Goal: Information Seeking & Learning: Learn about a topic

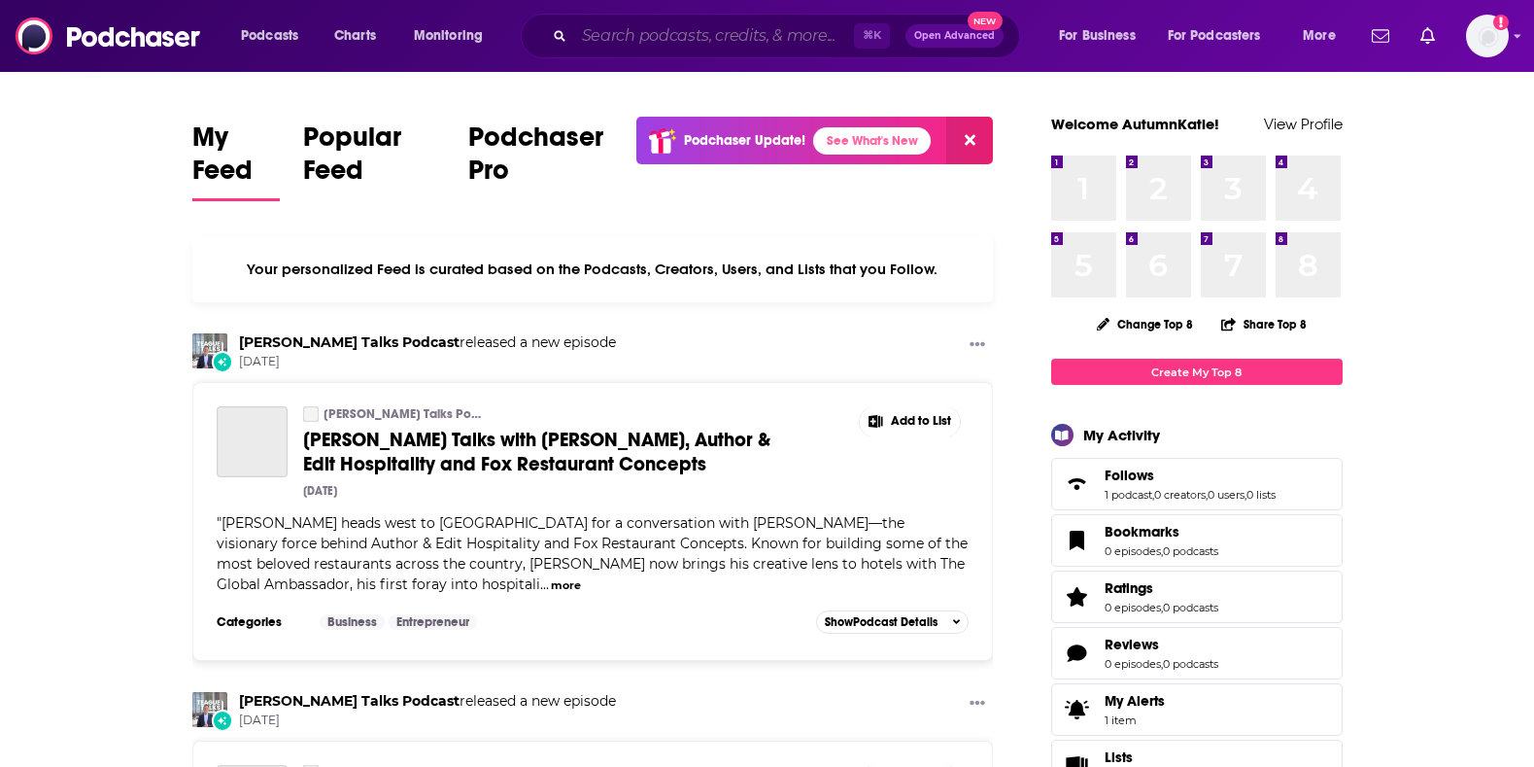
click at [758, 30] on input "Search podcasts, credits, & more..." at bounding box center [714, 35] width 280 height 31
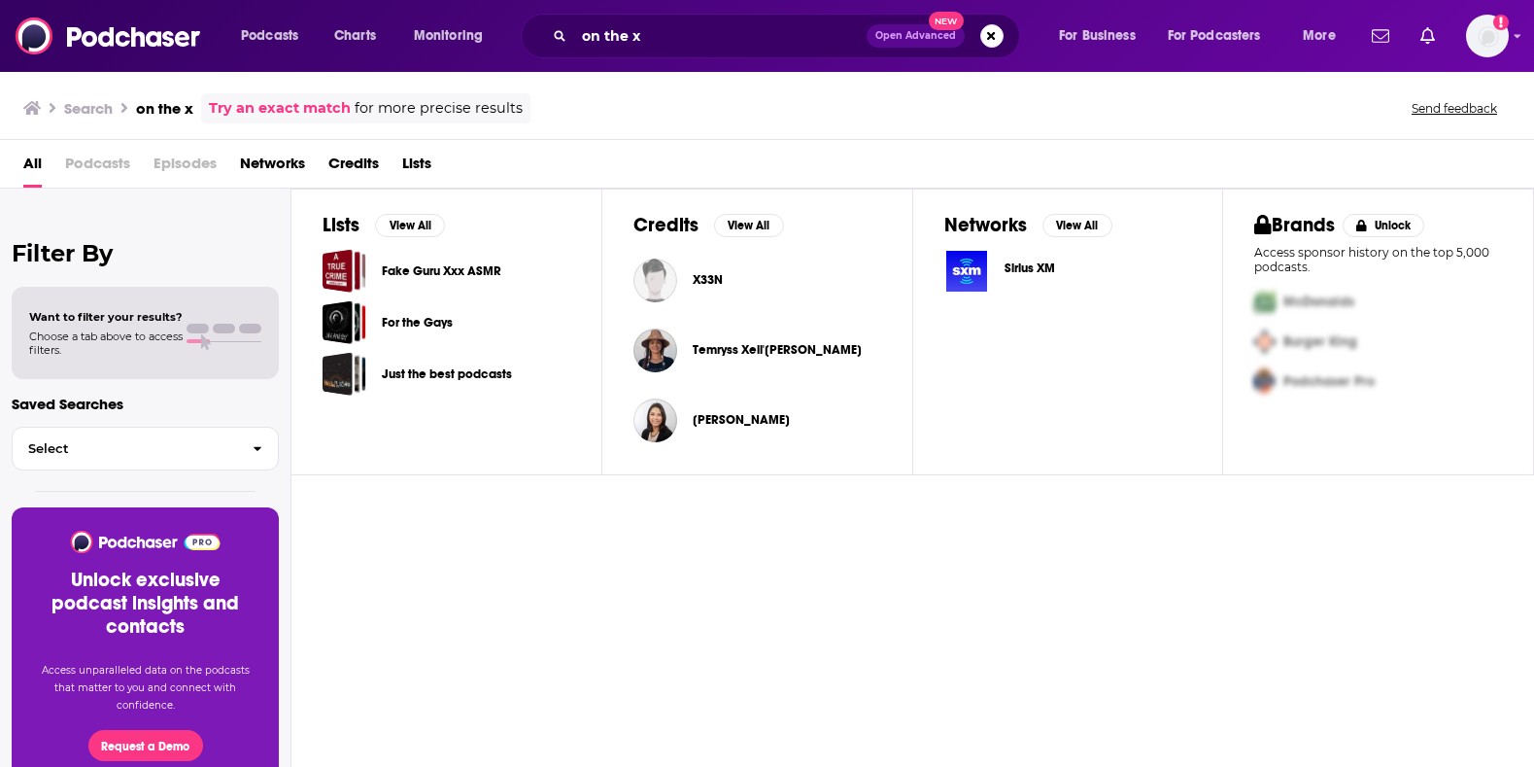
click at [715, 18] on div "on the x Open Advanced New" at bounding box center [770, 36] width 499 height 45
click at [697, 57] on div "on the x Open Advanced New" at bounding box center [770, 36] width 499 height 45
click at [671, 43] on input "on the x" at bounding box center [720, 35] width 292 height 31
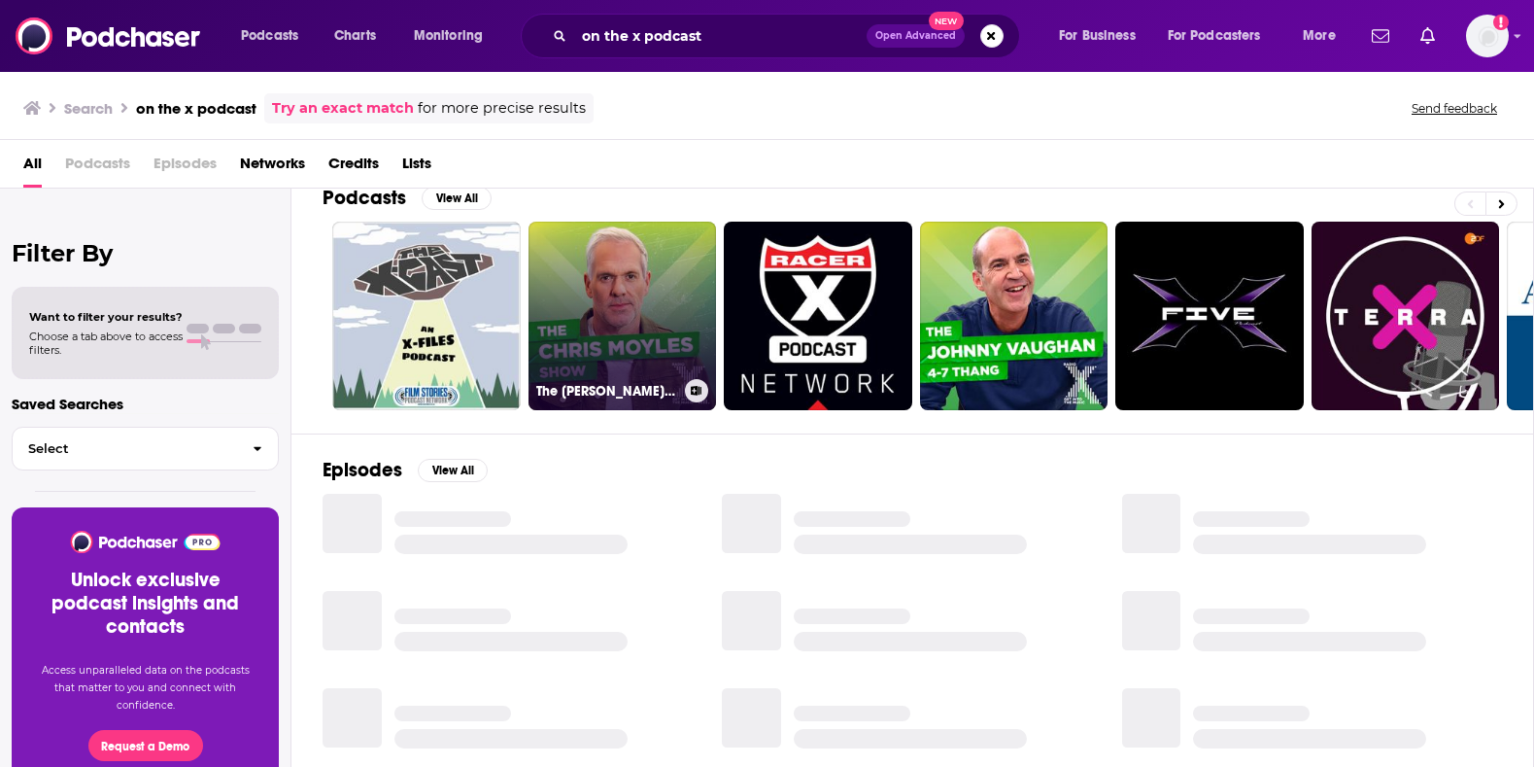
scroll to position [331, 0]
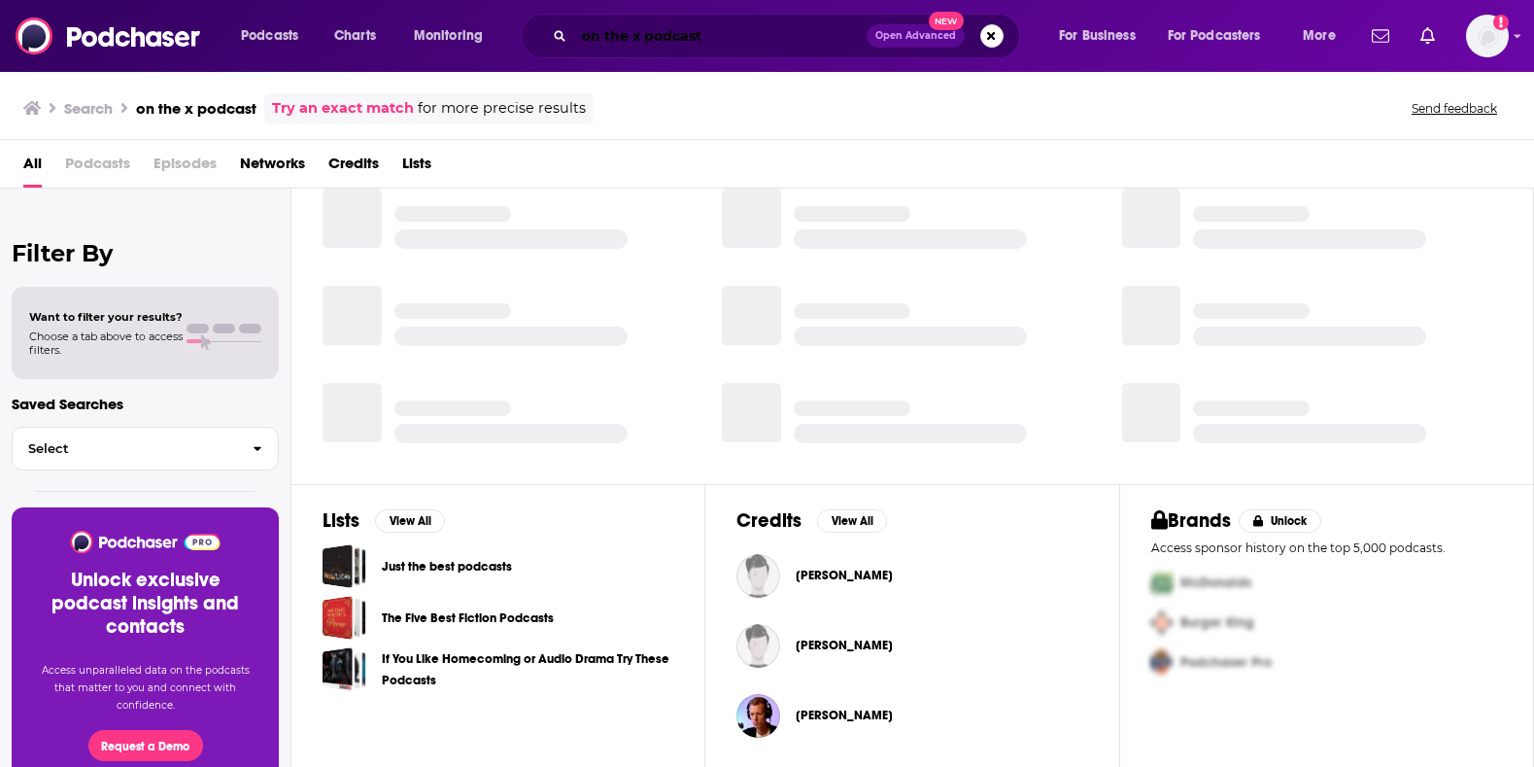
click at [690, 37] on input "on the x podcast" at bounding box center [720, 35] width 292 height 31
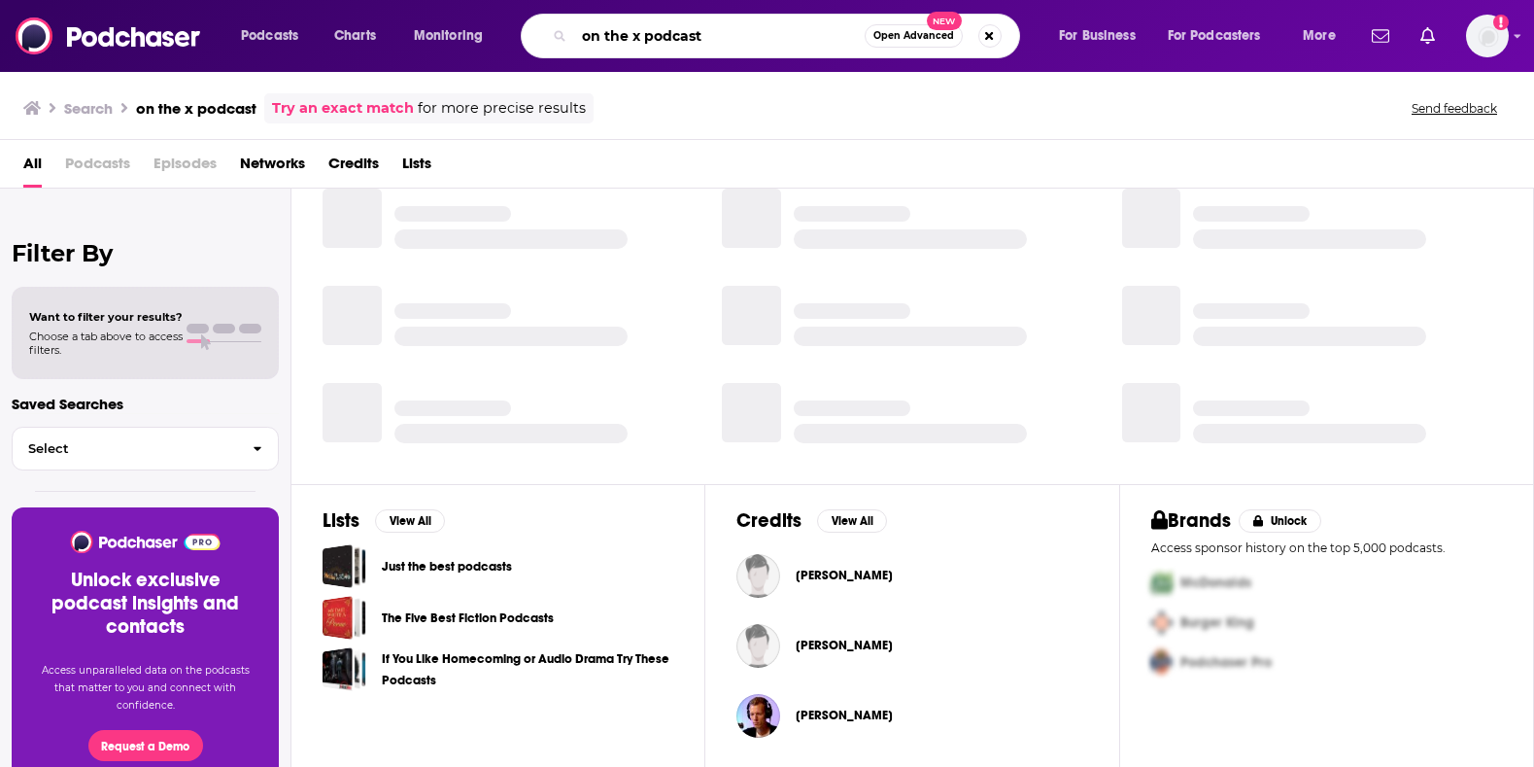
click at [690, 37] on input "on the x podcast" at bounding box center [719, 35] width 290 height 31
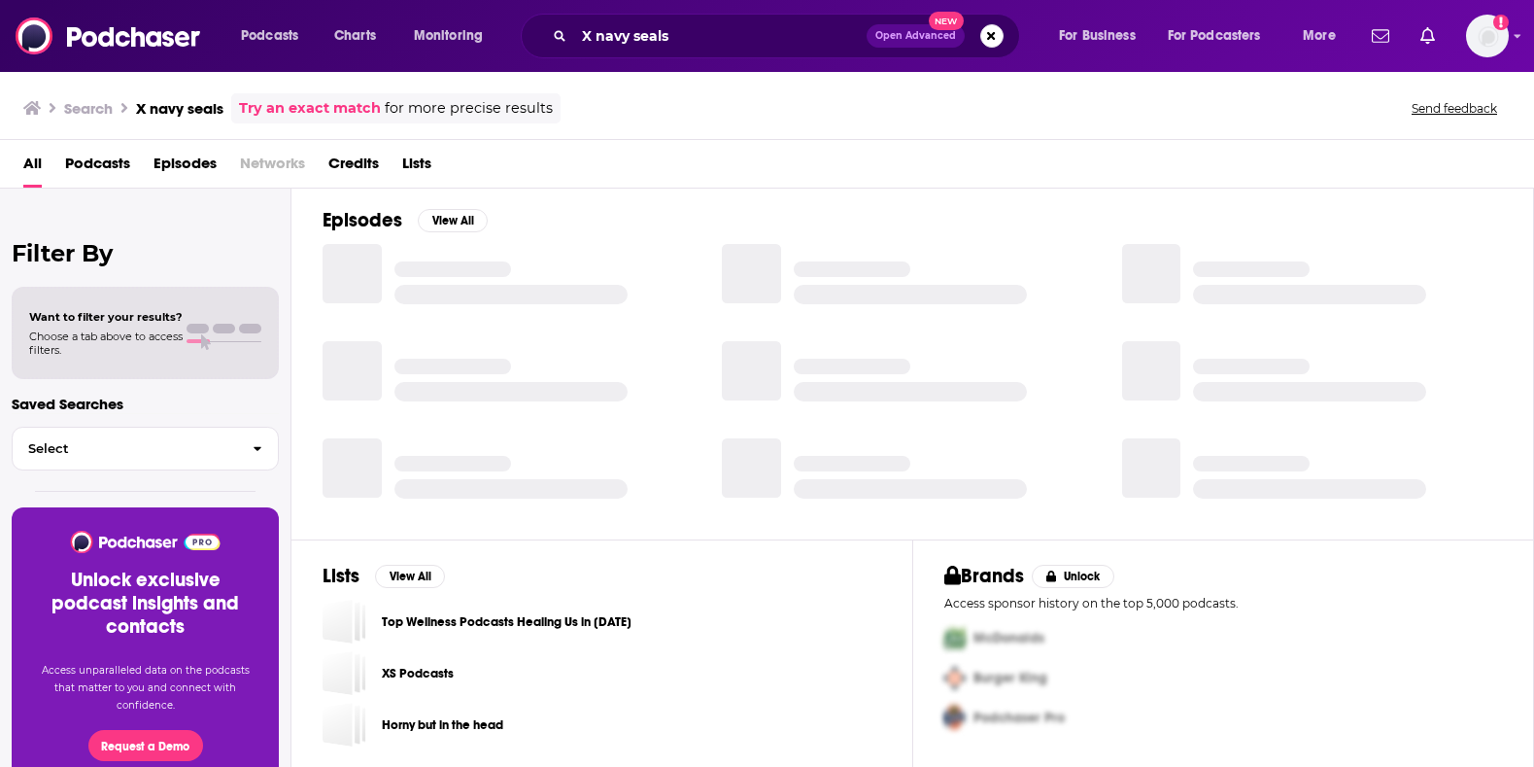
scroll to position [276, 0]
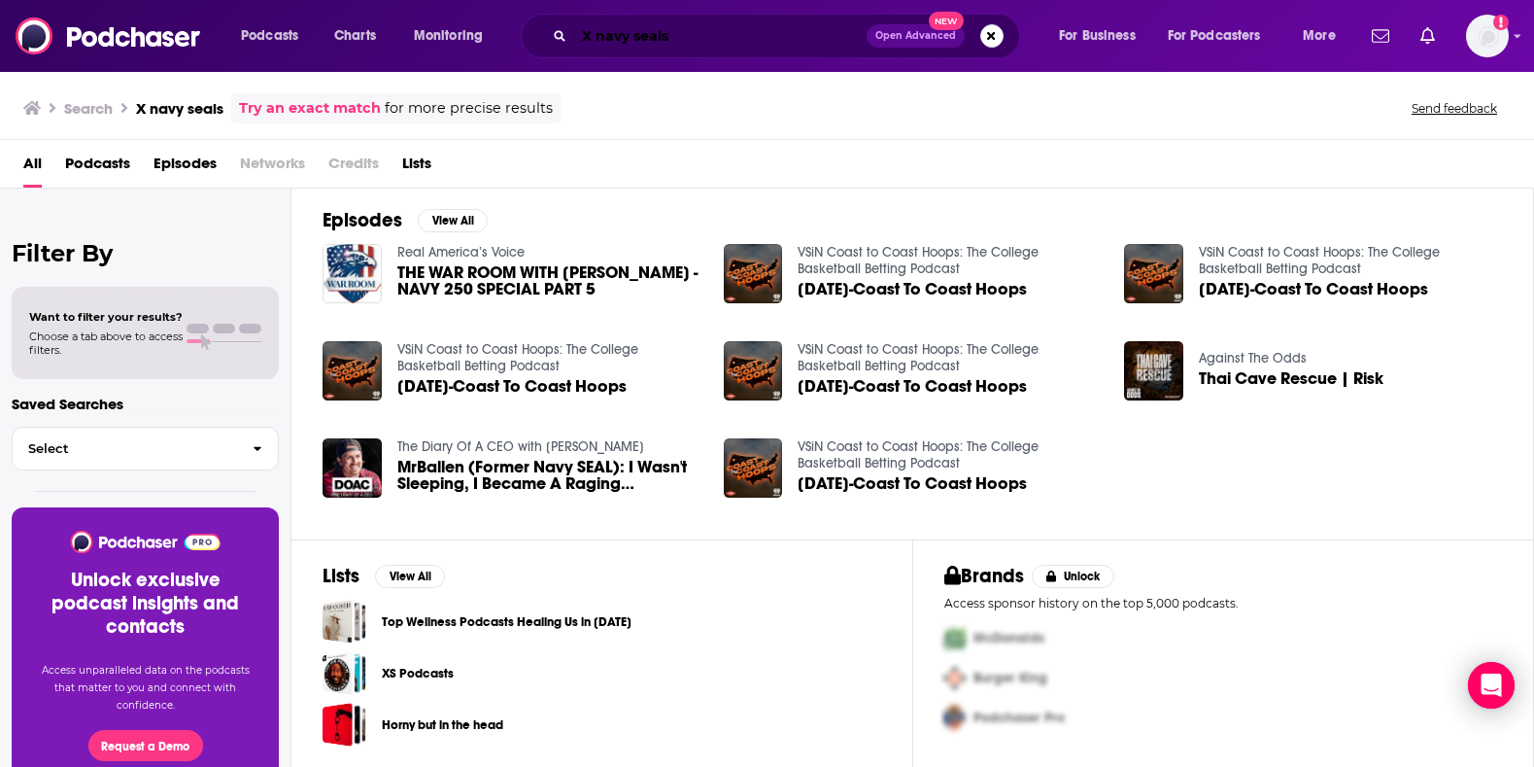
click at [633, 41] on input "X navy seals" at bounding box center [720, 35] width 292 height 31
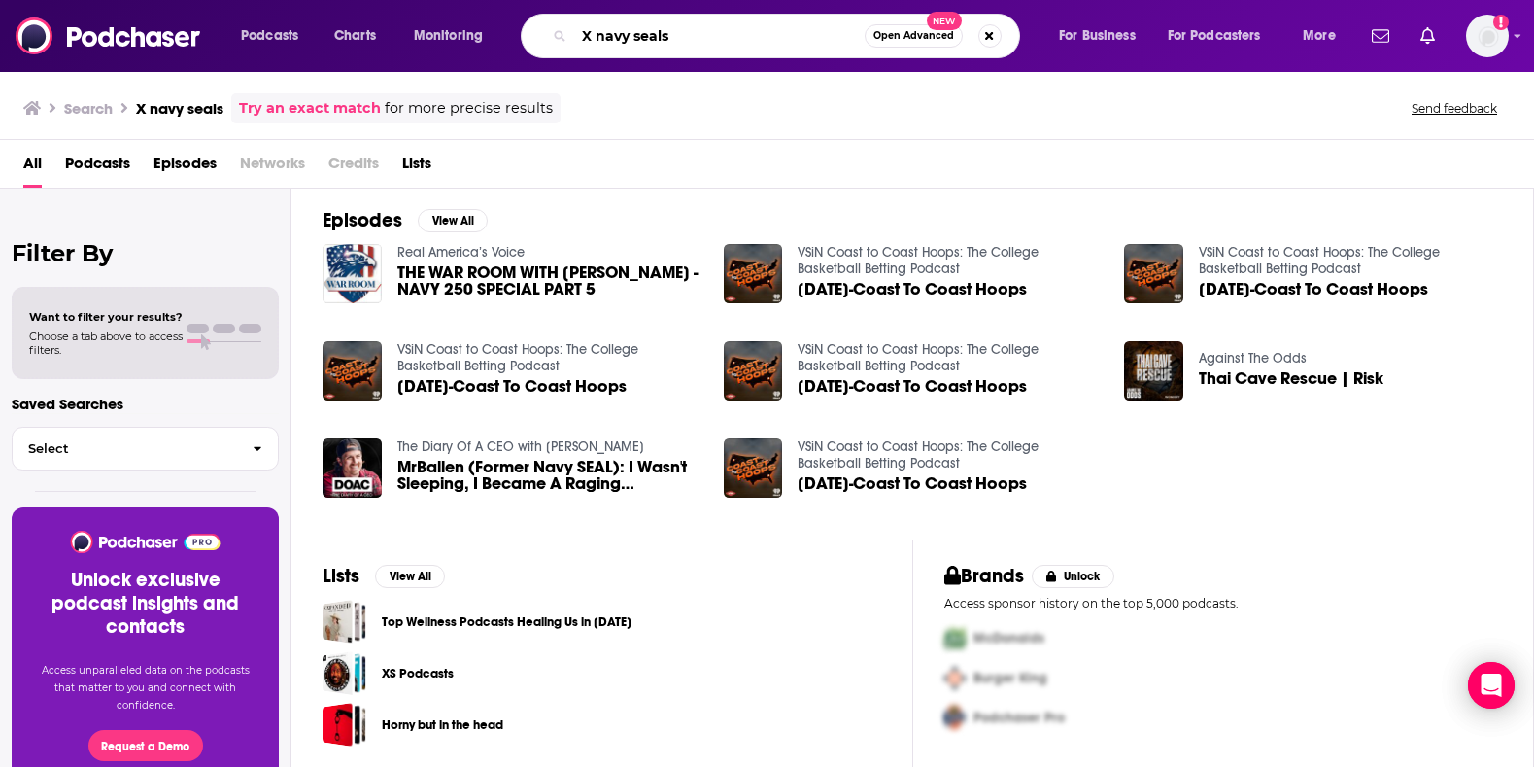
click at [633, 41] on input "X navy seals" at bounding box center [719, 35] width 290 height 31
type input "on the x"
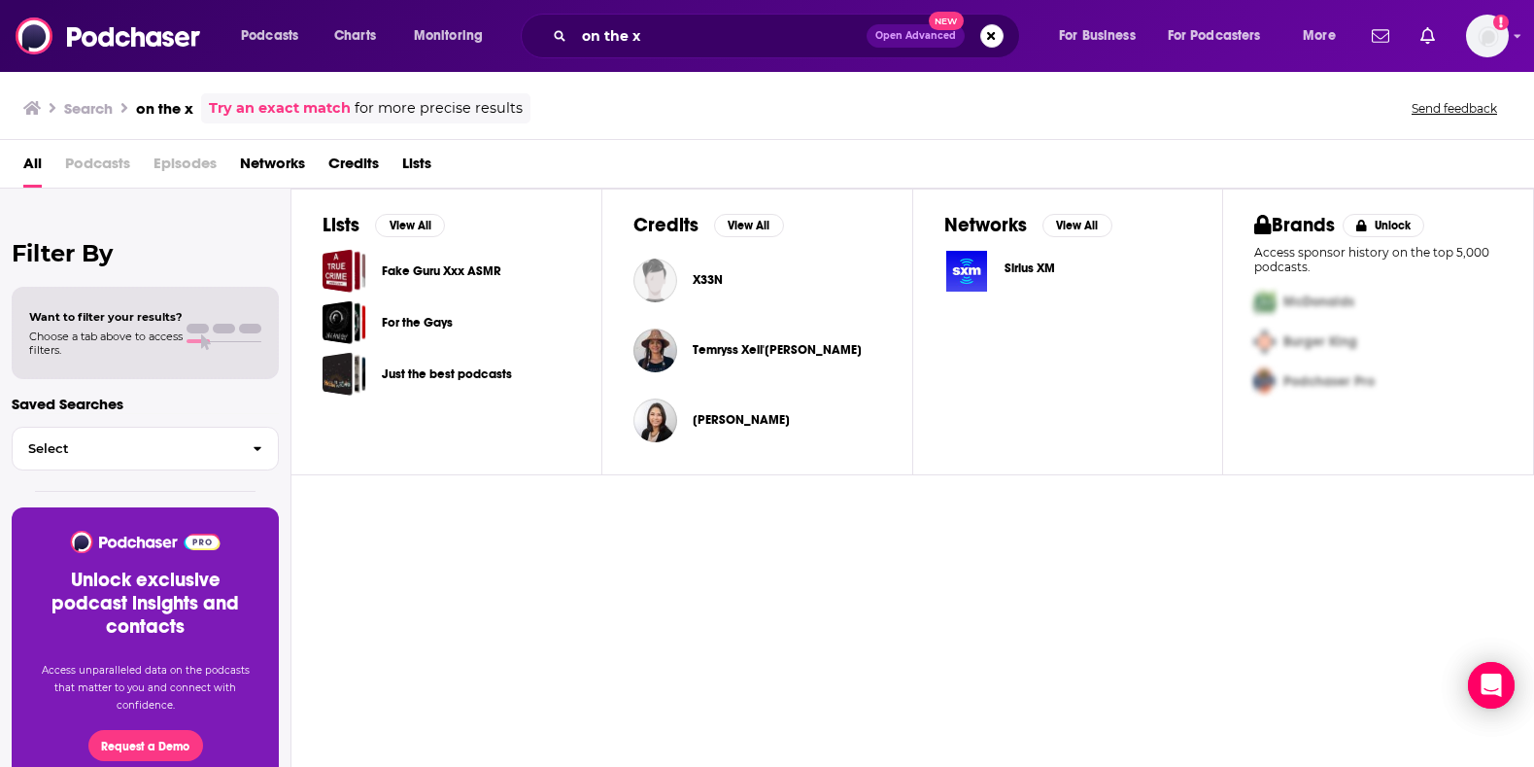
scroll to position [58, 0]
